Goal: Transaction & Acquisition: Purchase product/service

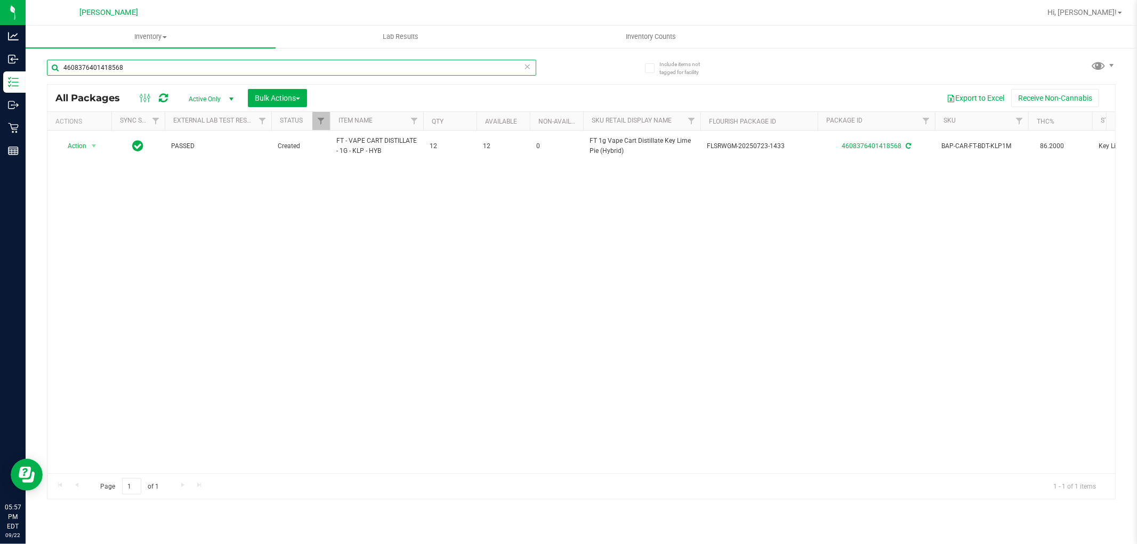
click at [212, 75] on input "4608376401418568" at bounding box center [291, 68] width 489 height 16
click at [211, 75] on input "4608376401418568" at bounding box center [291, 68] width 489 height 16
type input "top gea"
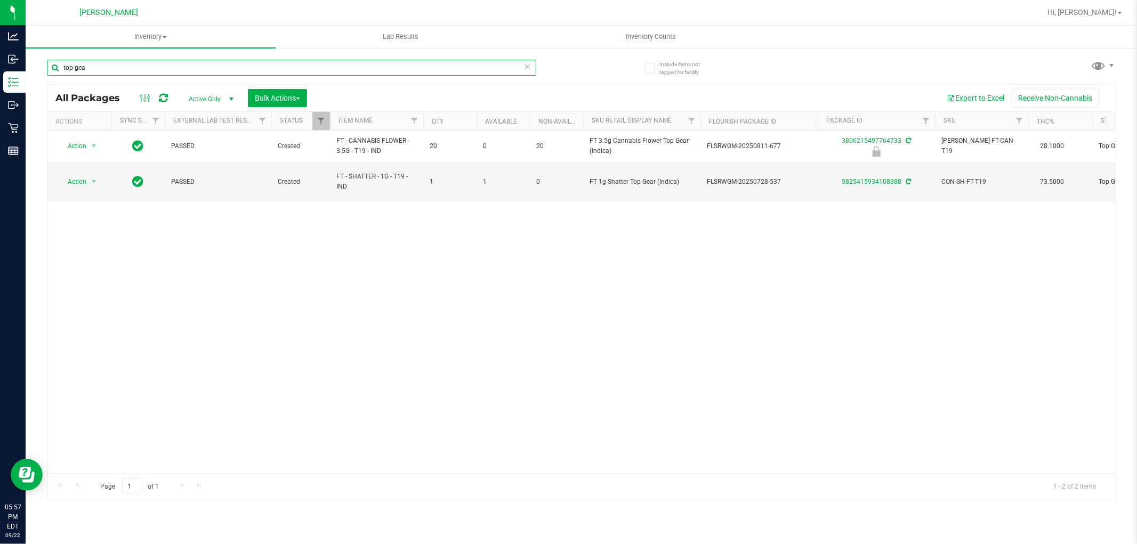
click at [105, 65] on input "top gea" at bounding box center [291, 68] width 489 height 16
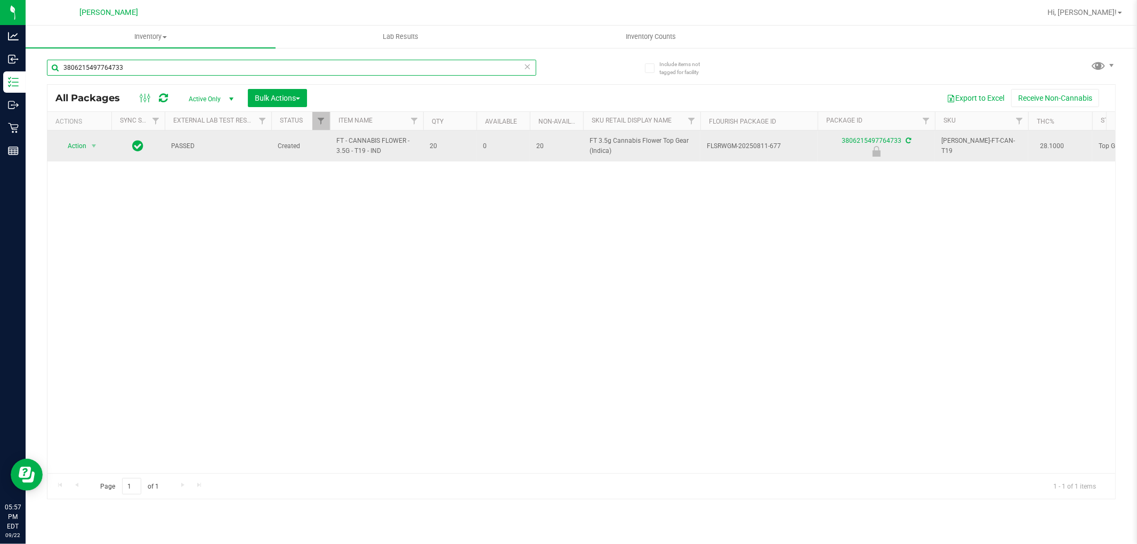
type input "3806215497764733"
click at [106, 140] on td "Action Action Edit attributes Global inventory Locate package Package audit log…" at bounding box center [79, 146] width 64 height 31
click at [91, 147] on span "select" at bounding box center [94, 146] width 9 height 9
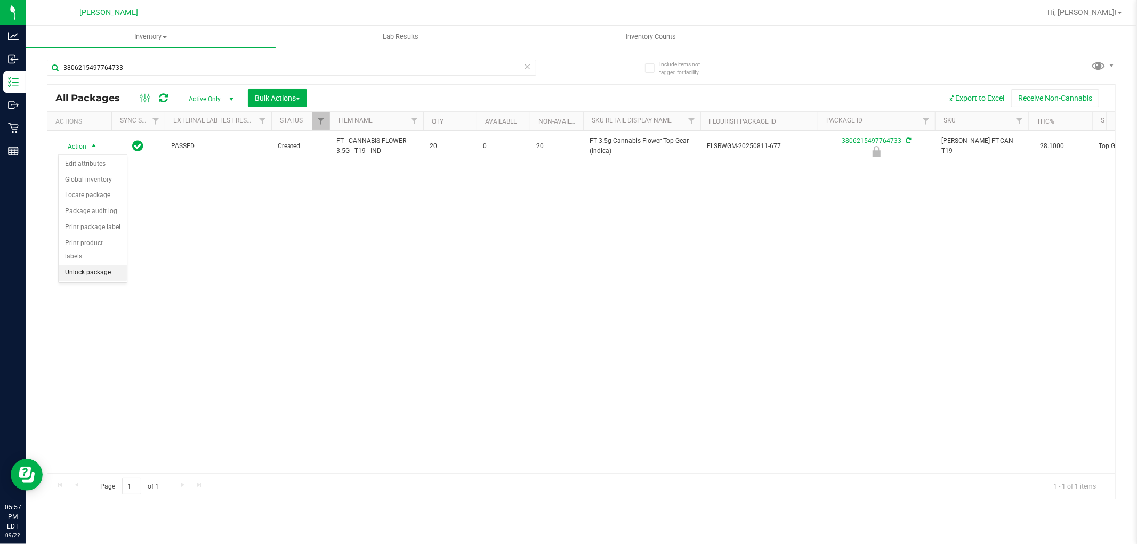
click at [93, 277] on li "Unlock package" at bounding box center [93, 273] width 68 height 16
click at [325, 76] on div "3806215497764733" at bounding box center [291, 72] width 489 height 25
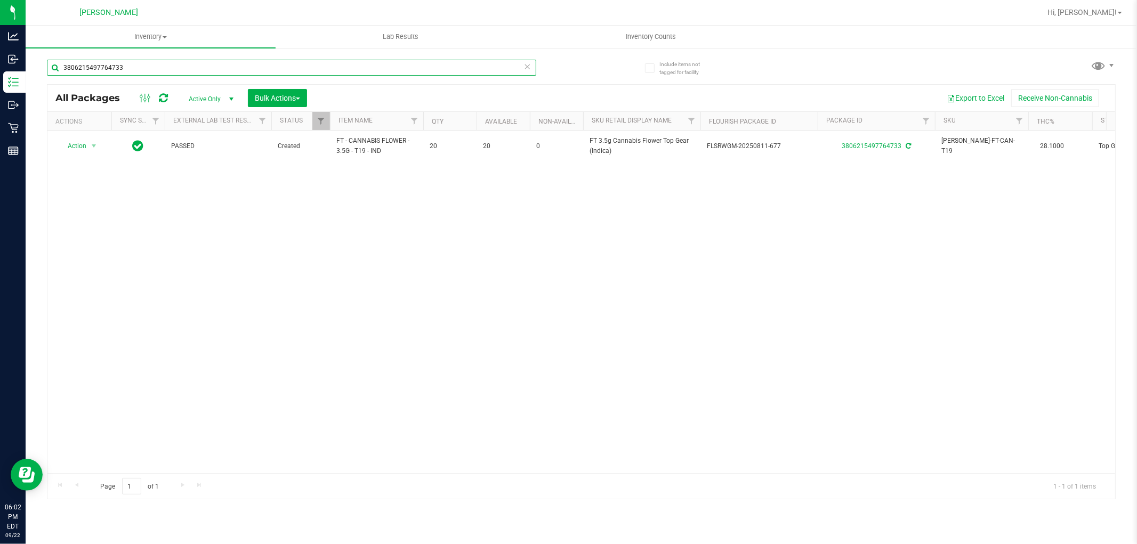
click at [336, 61] on input "3806215497764733" at bounding box center [291, 68] width 489 height 16
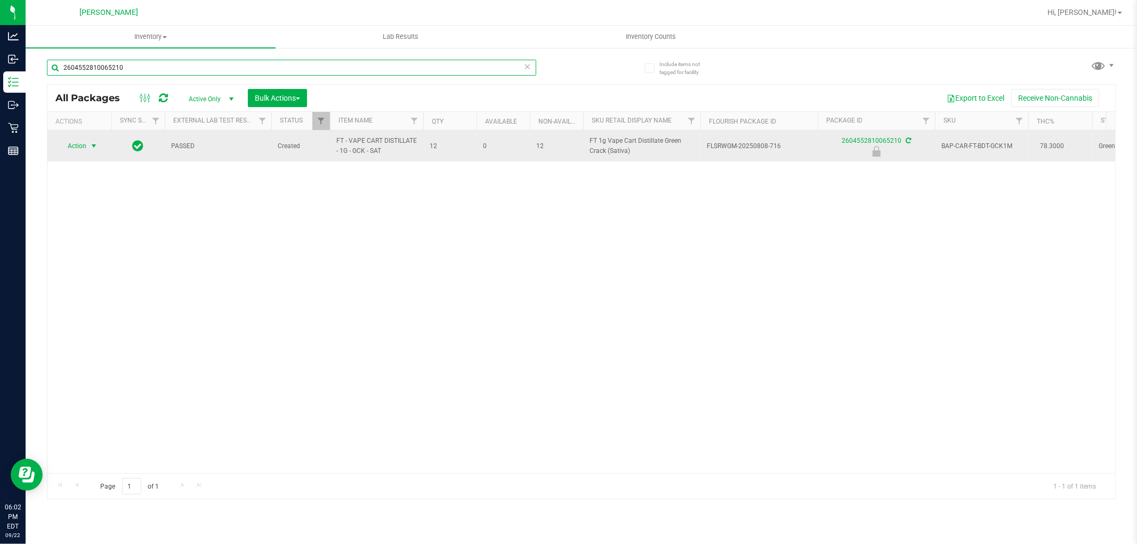
type input "2604552810065210"
click at [75, 144] on span "Action" at bounding box center [72, 146] width 29 height 15
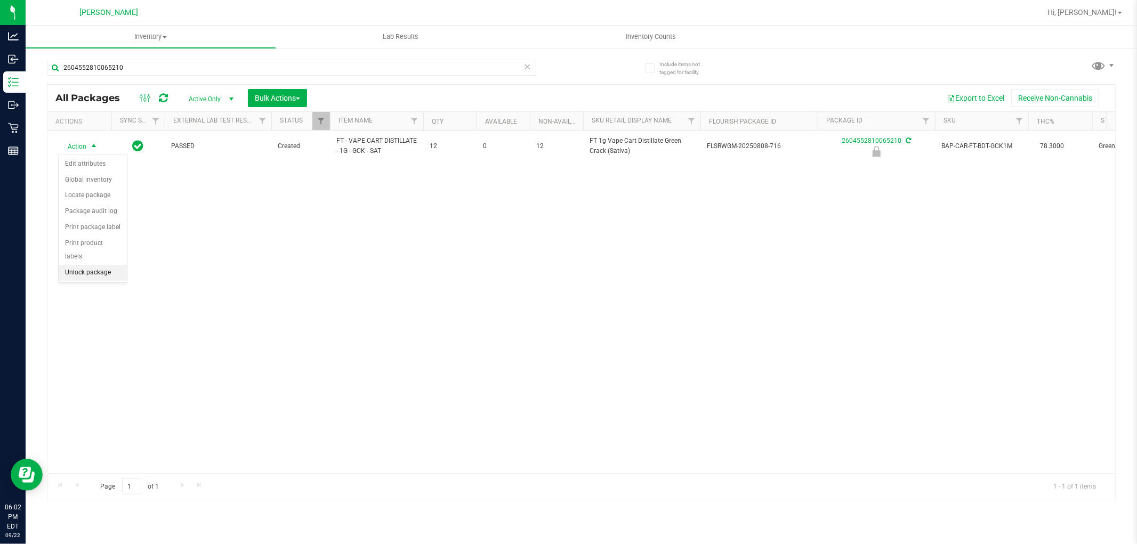
click at [89, 275] on li "Unlock package" at bounding box center [93, 273] width 68 height 16
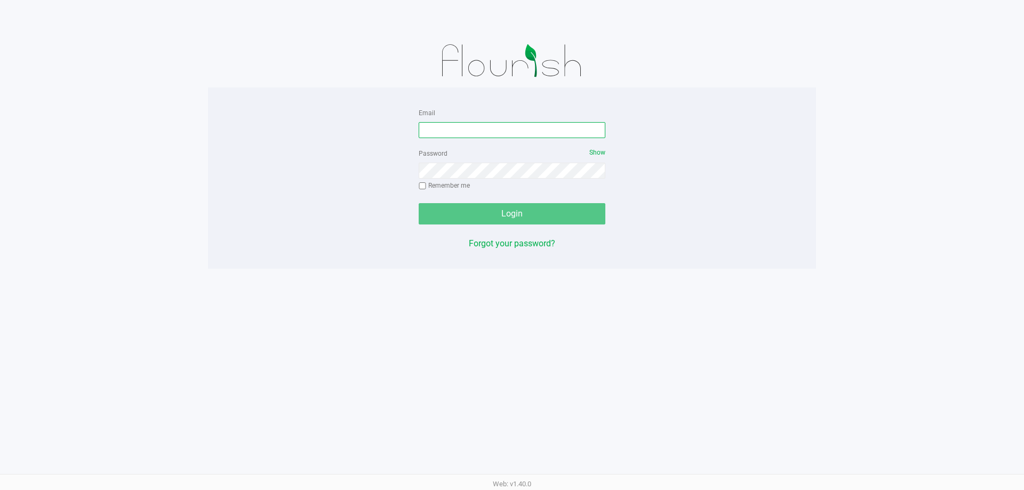
click at [507, 122] on input "Email" at bounding box center [512, 130] width 187 height 16
type input "[EMAIL_ADDRESS][DOMAIN_NAME]"
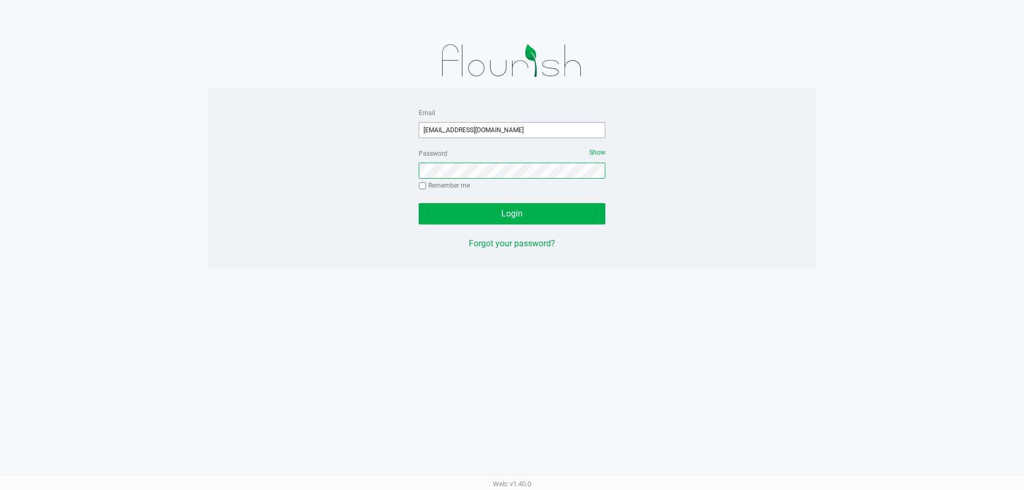
click at [419, 203] on button "Login" at bounding box center [512, 213] width 187 height 21
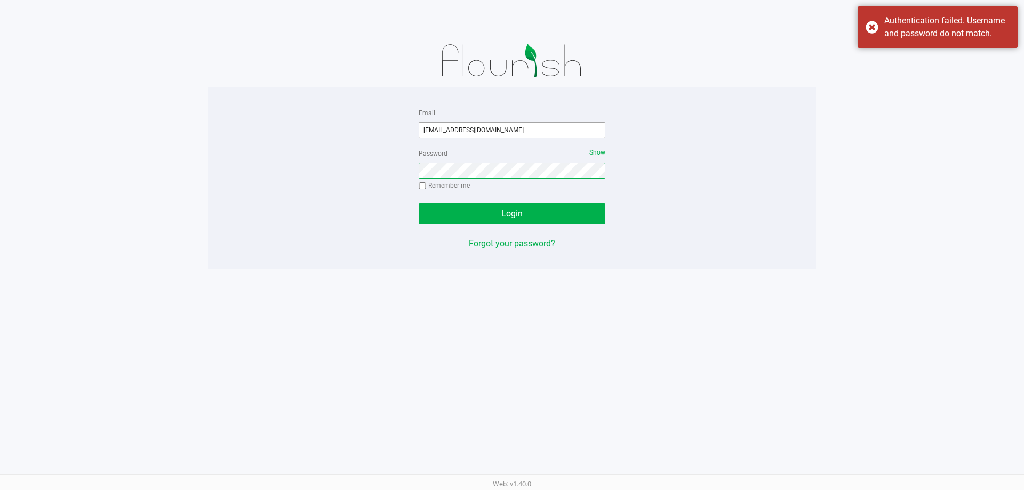
click at [419, 203] on button "Login" at bounding box center [512, 213] width 187 height 21
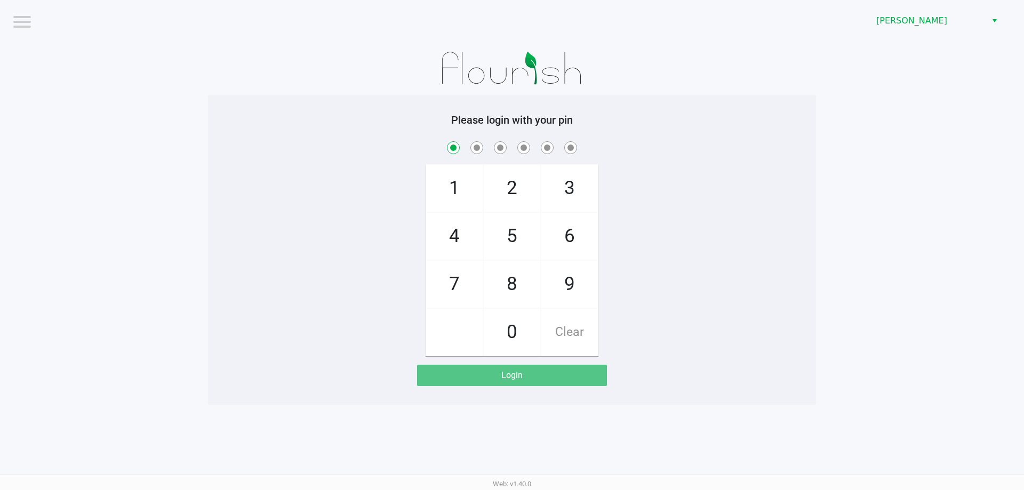
checkbox input "true"
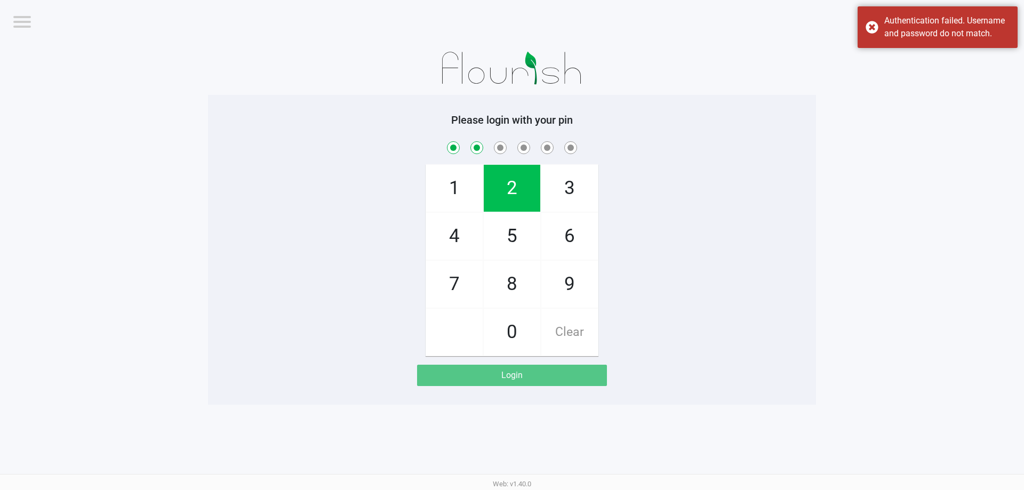
checkbox input "true"
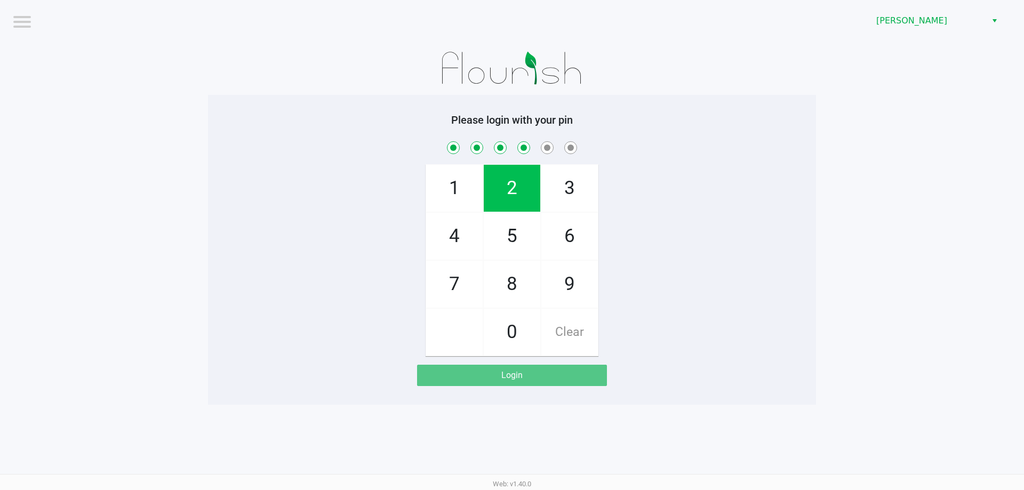
checkbox input "true"
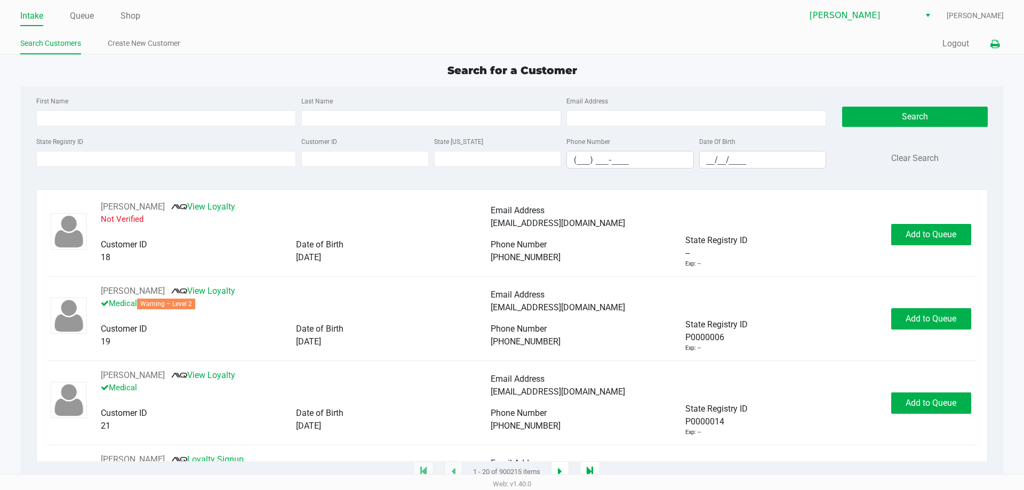
click at [989, 38] on button at bounding box center [995, 44] width 18 height 20
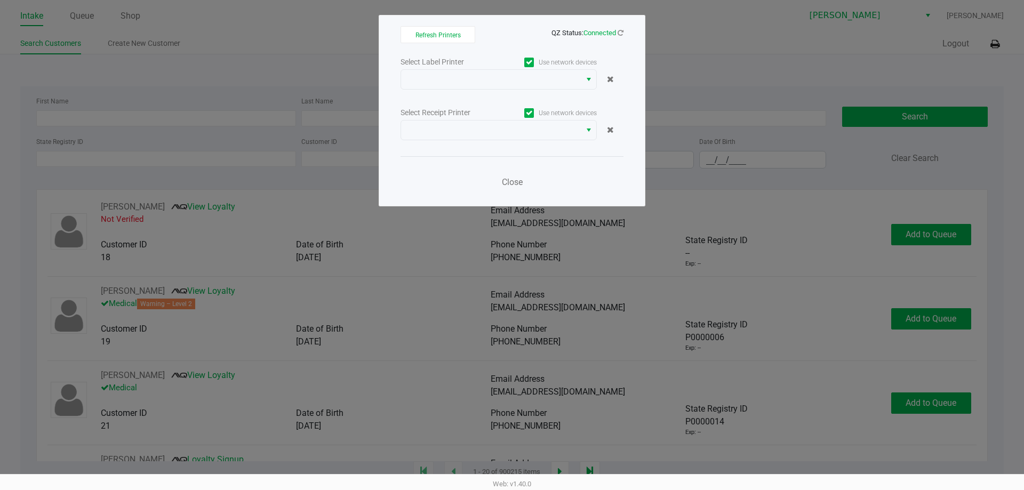
click at [497, 90] on div "Select Label Printer Use network devices Select Receipt Printer Use network dev…" at bounding box center [511, 125] width 223 height 140
click at [495, 82] on span at bounding box center [490, 79] width 167 height 13
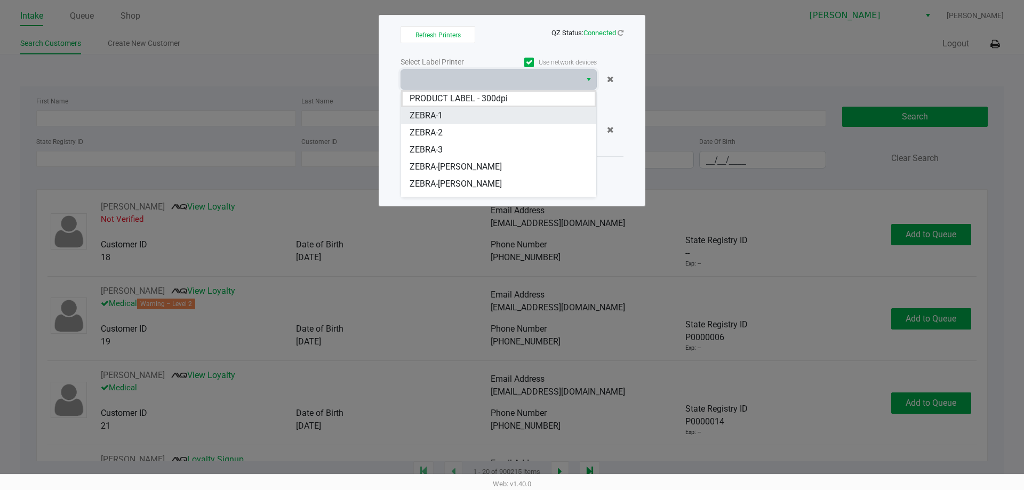
click at [436, 109] on span "ZEBRA-1" at bounding box center [425, 115] width 33 height 13
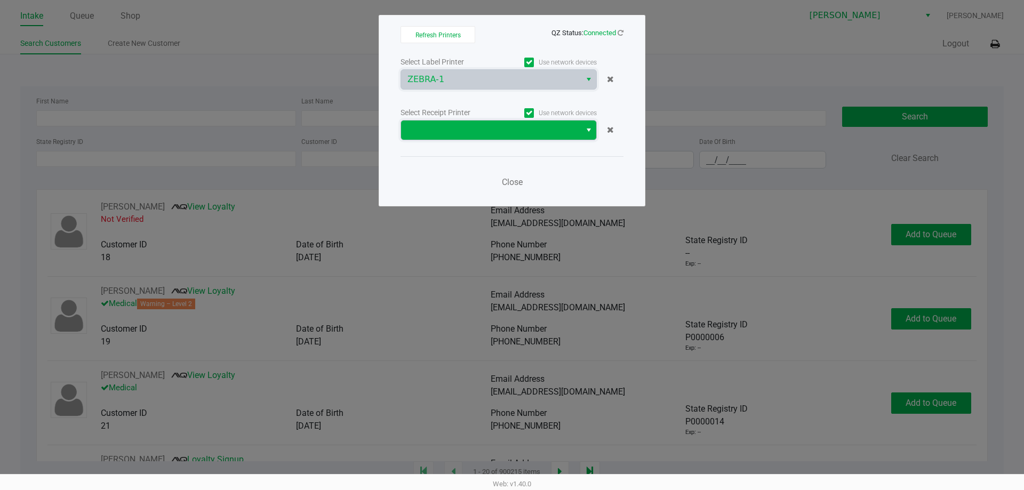
click at [505, 129] on span at bounding box center [490, 130] width 167 height 13
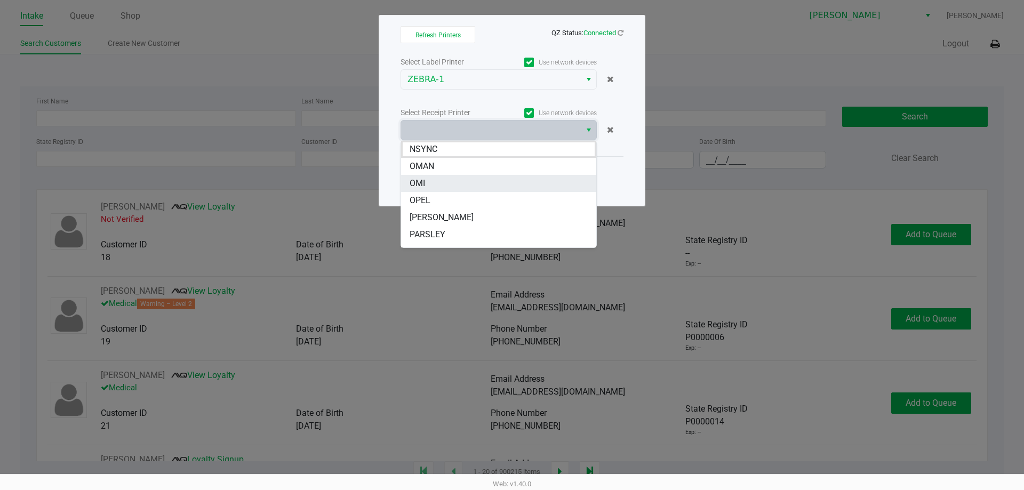
click at [447, 181] on li "OMI" at bounding box center [498, 183] width 195 height 17
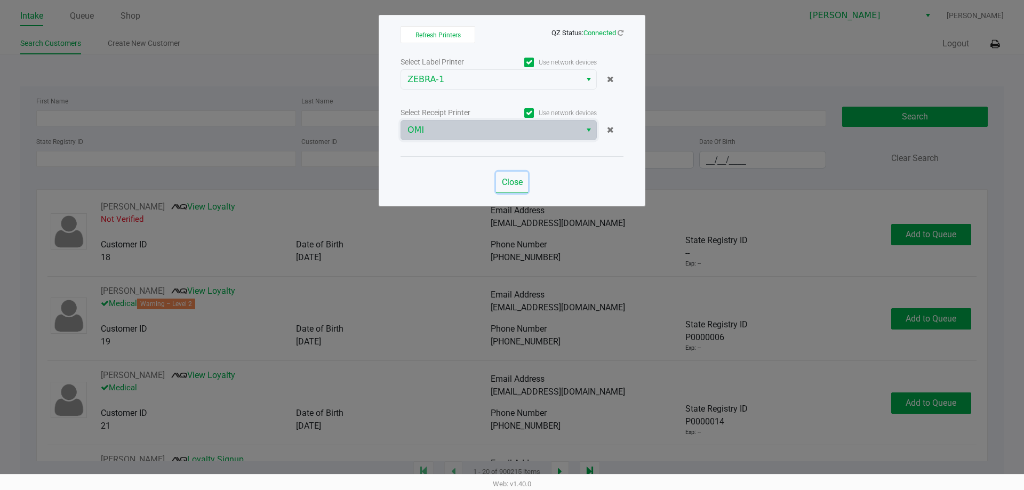
click at [518, 183] on span "Close" at bounding box center [512, 182] width 21 height 10
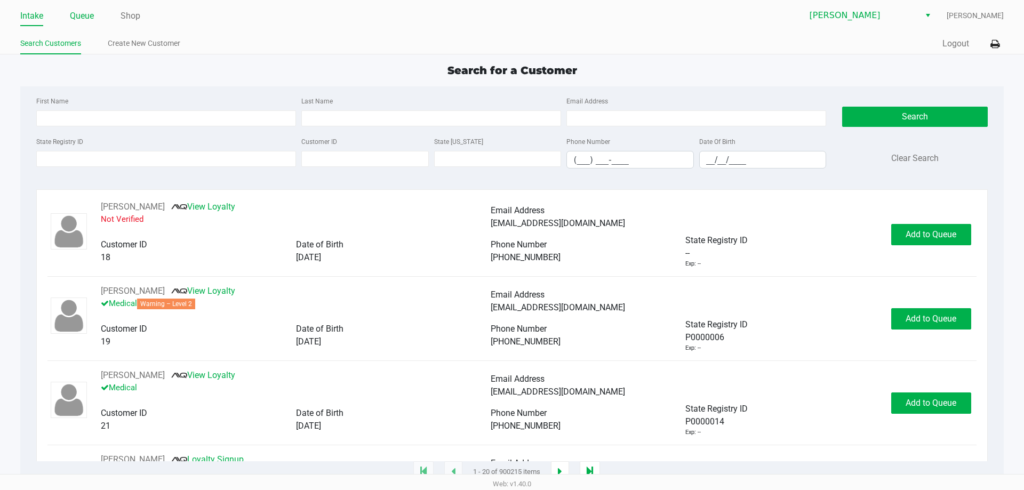
click at [90, 12] on link "Queue" at bounding box center [82, 16] width 24 height 15
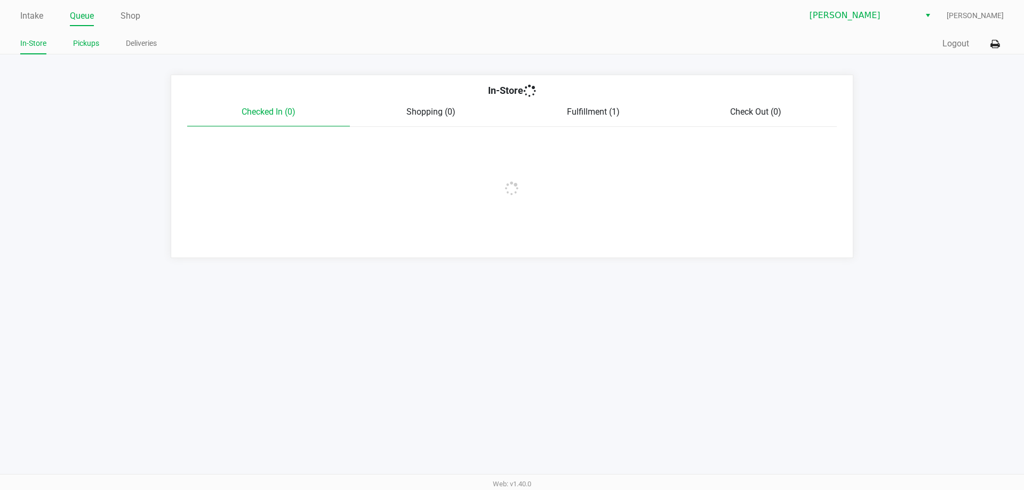
click at [86, 47] on link "Pickups" at bounding box center [86, 43] width 26 height 13
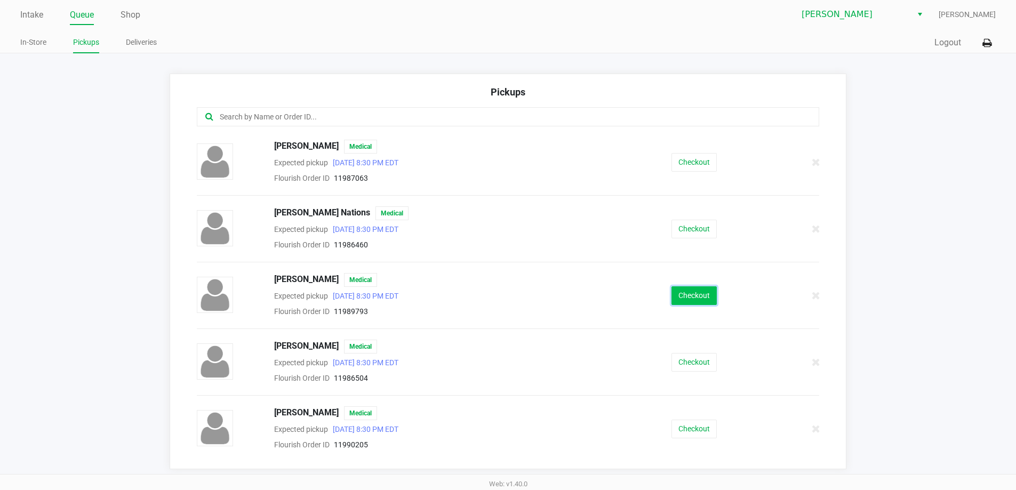
click at [696, 291] on button "Checkout" at bounding box center [693, 295] width 45 height 19
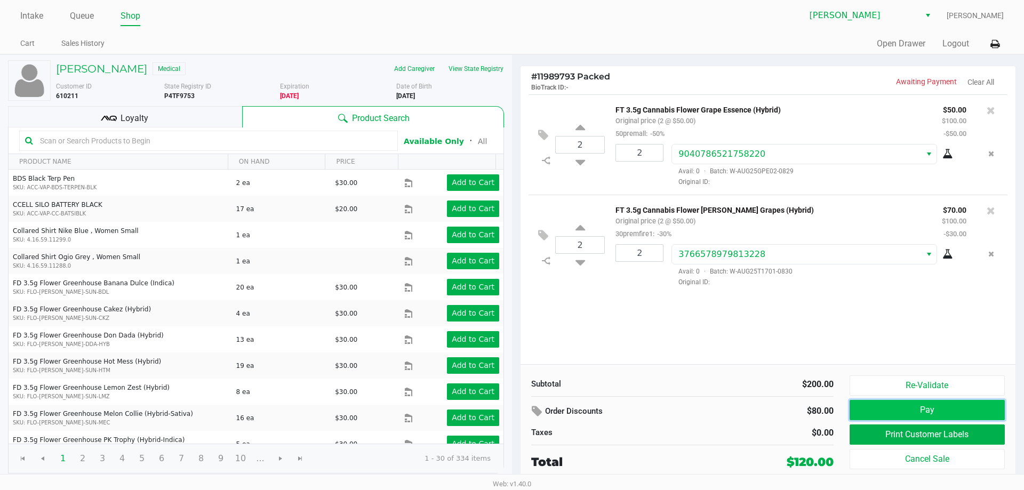
click at [902, 405] on button "Pay" at bounding box center [926, 410] width 155 height 20
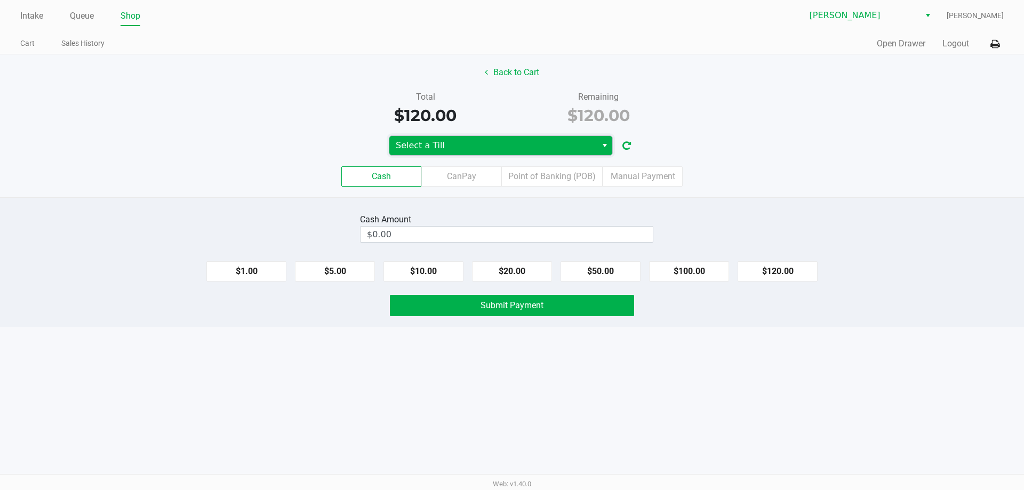
click at [474, 135] on kendo-dropdownlist "Select a Till" at bounding box center [501, 145] width 224 height 20
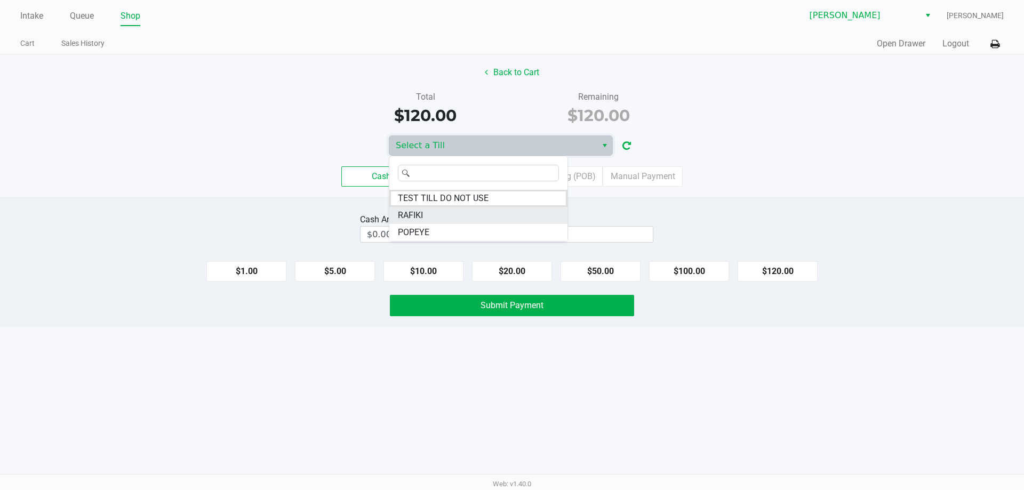
click at [452, 218] on li "RAFIKI" at bounding box center [478, 215] width 178 height 17
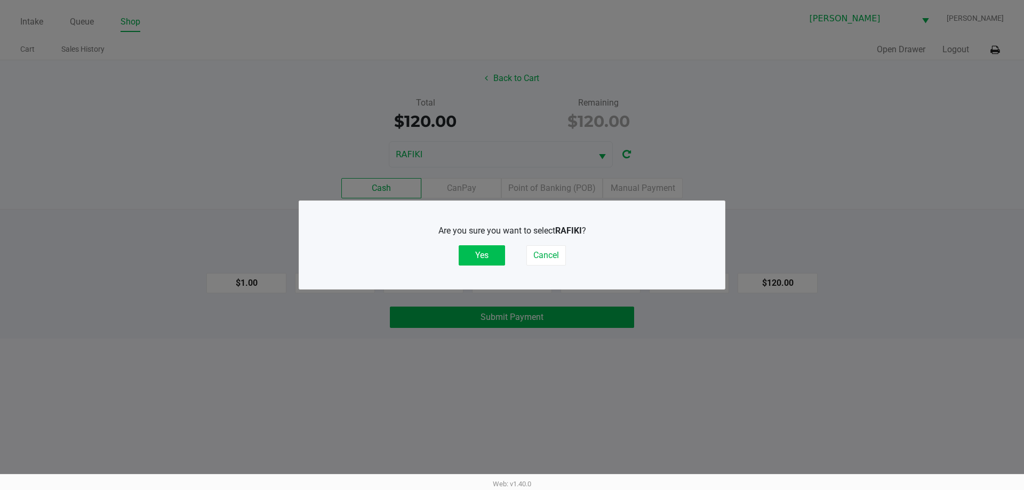
click at [473, 255] on button "Yes" at bounding box center [482, 255] width 46 height 20
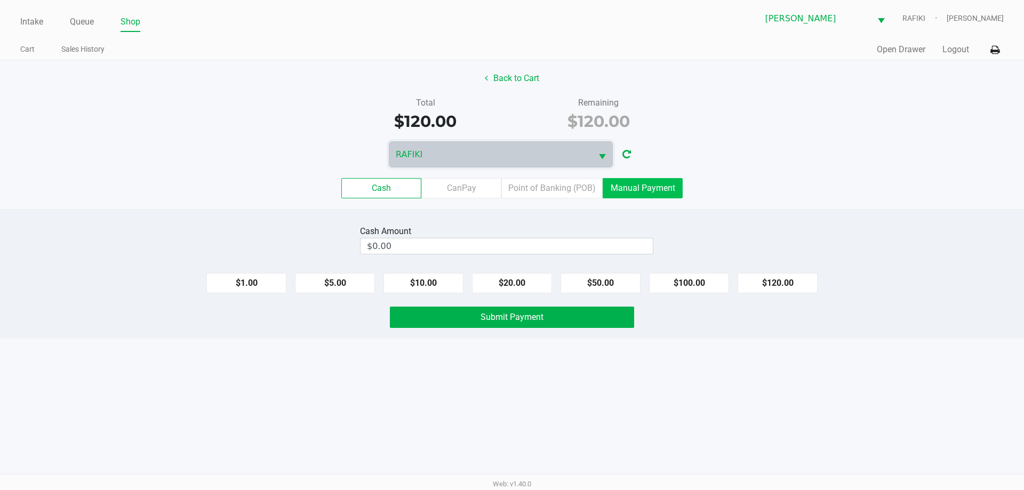
click at [630, 194] on label "Manual Payment" at bounding box center [642, 188] width 80 height 20
click at [0, 0] on 8 "Manual Payment" at bounding box center [0, 0] width 0 height 0
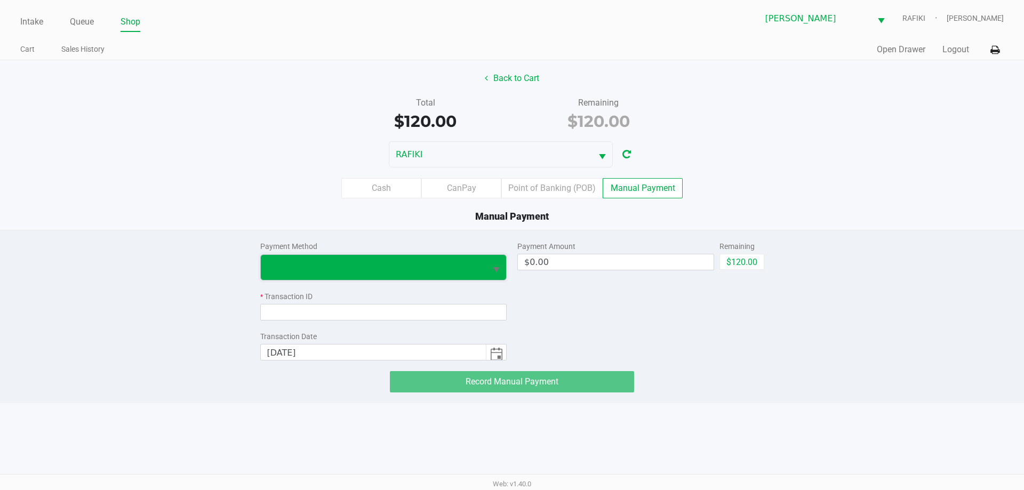
click at [469, 259] on span at bounding box center [374, 267] width 226 height 25
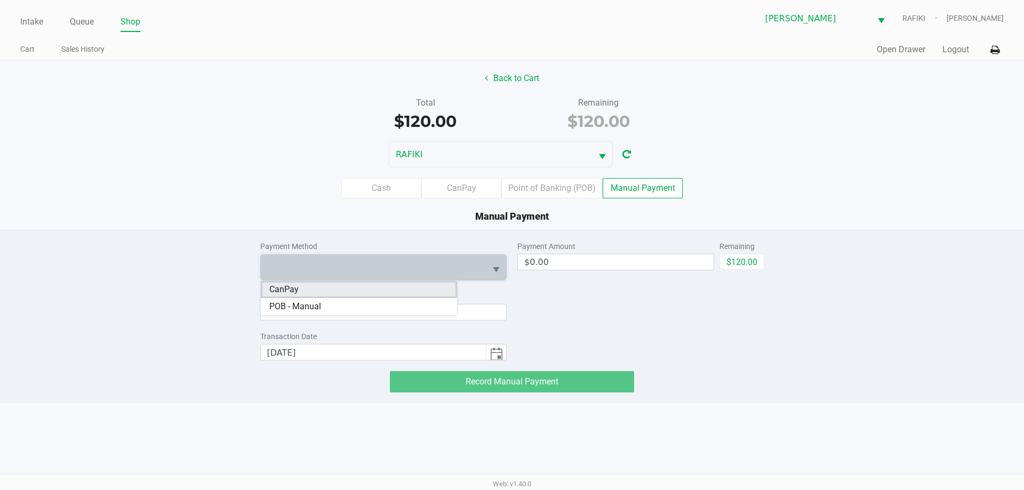
click at [308, 291] on li "CanPay" at bounding box center [359, 289] width 196 height 17
click at [670, 323] on div "Payment Amount $0.00 Remaining $120.00" at bounding box center [640, 295] width 247 height 130
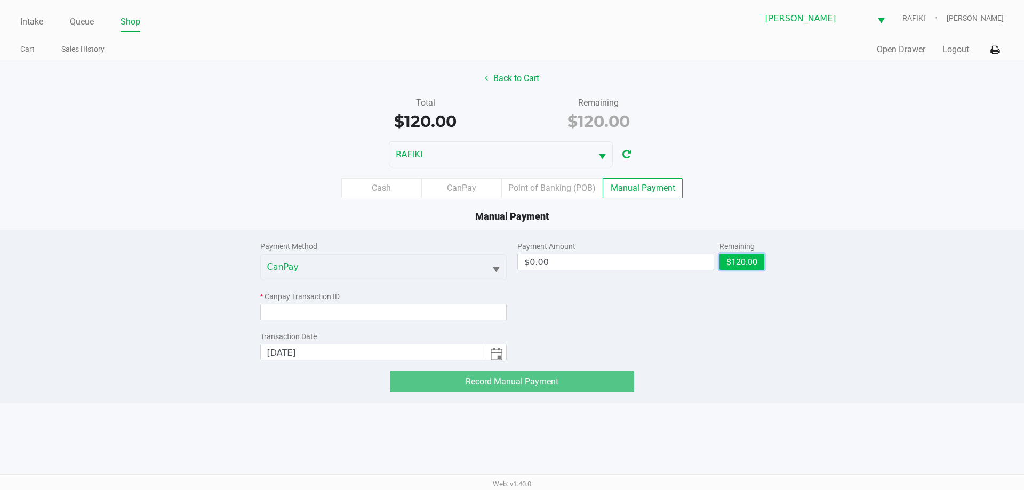
click at [734, 256] on button "$120.00" at bounding box center [741, 262] width 45 height 16
type input "$120.00"
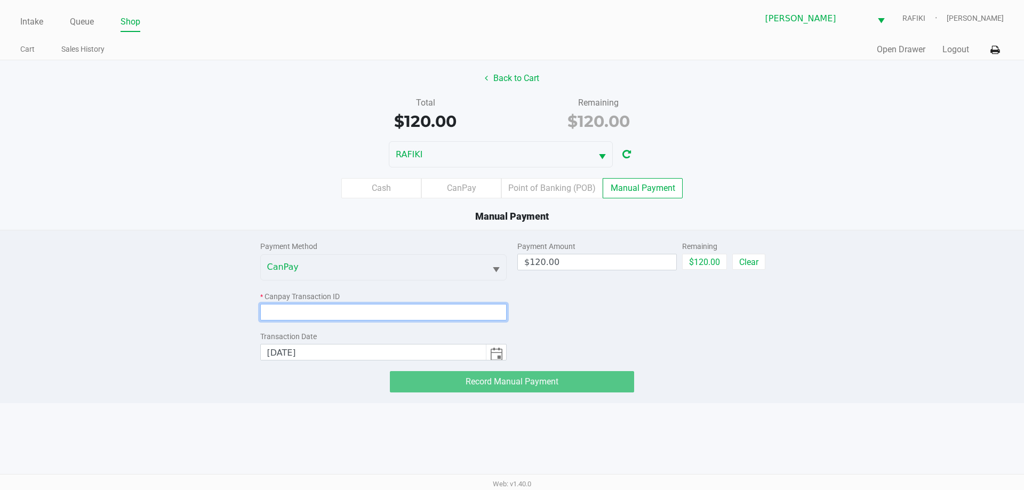
click at [398, 316] on input at bounding box center [383, 312] width 247 height 17
paste input "XANEQAJUPA8E"
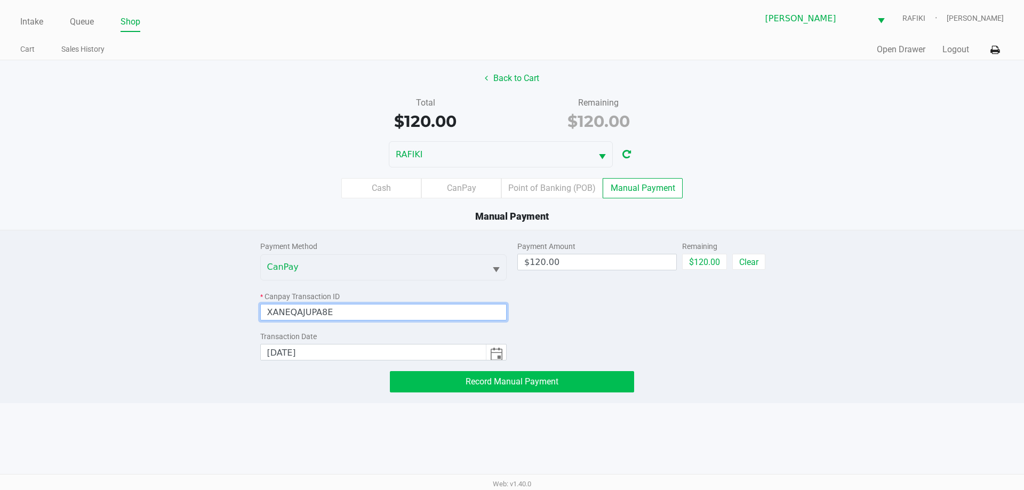
type input "XANEQAJUPA8E"
click at [582, 382] on button "Record Manual Payment" at bounding box center [512, 381] width 244 height 21
